Goal: Task Accomplishment & Management: Use online tool/utility

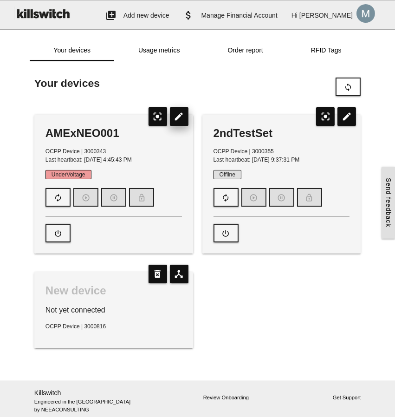
click at [182, 115] on icon "edit" at bounding box center [179, 116] width 19 height 19
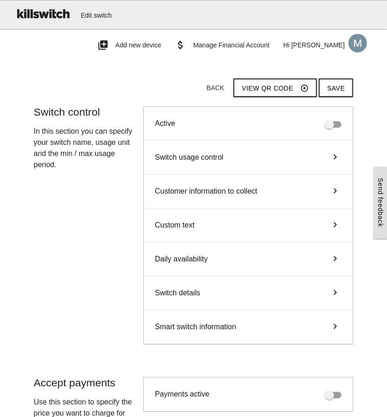
click at [226, 321] on span "Smart switch information" at bounding box center [195, 326] width 81 height 11
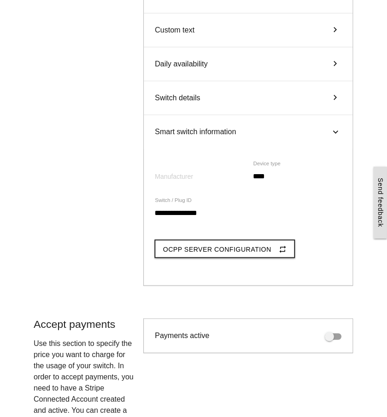
scroll to position [206, 0]
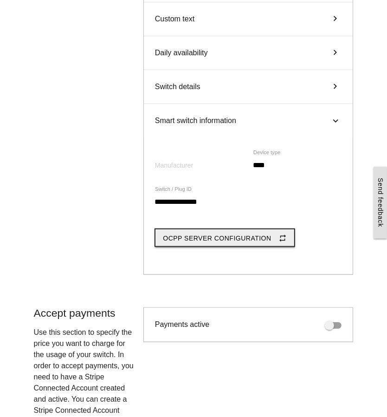
click at [225, 229] on button "OCPP Server Configuration repeat" at bounding box center [225, 238] width 140 height 19
type input "**********"
type input "*******"
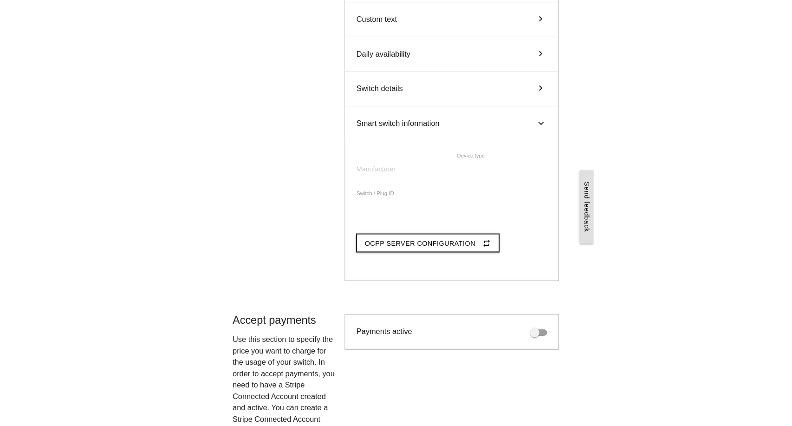
scroll to position [0, 0]
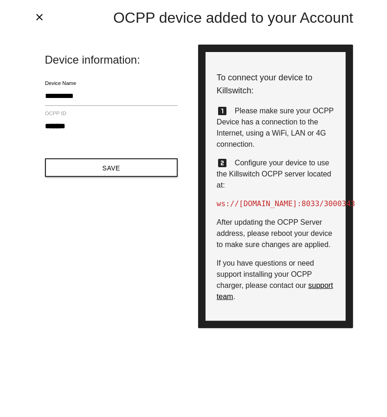
click at [224, 205] on span "ws://bridge1.killswitch.cc:8033" at bounding box center [268, 203] width 103 height 9
drag, startPoint x: 324, startPoint y: 205, endPoint x: 332, endPoint y: 205, distance: 7.9
click at [320, 205] on span "ws://bridge1.killswitch.cc:8033" at bounding box center [268, 203] width 103 height 9
drag, startPoint x: 219, startPoint y: 203, endPoint x: 326, endPoint y: 197, distance: 107.0
click at [326, 197] on div "To connect your device to Killswitch: looks_one Please make sure your OCPP Devi…" at bounding box center [275, 187] width 155 height 284
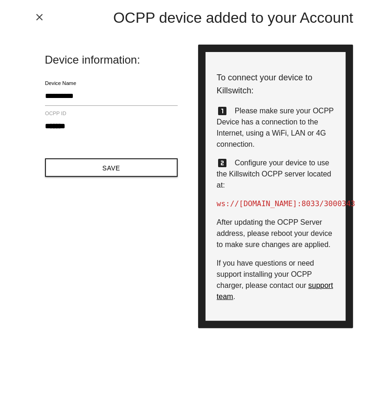
click at [43, 16] on icon "close" at bounding box center [39, 17] width 11 height 11
